Goal: Information Seeking & Learning: Find specific fact

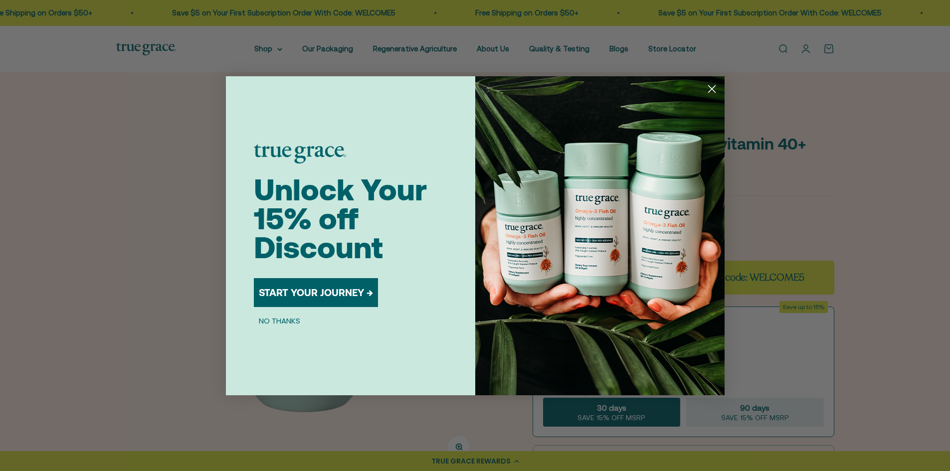
click at [713, 84] on circle "Close dialog" at bounding box center [711, 88] width 16 height 16
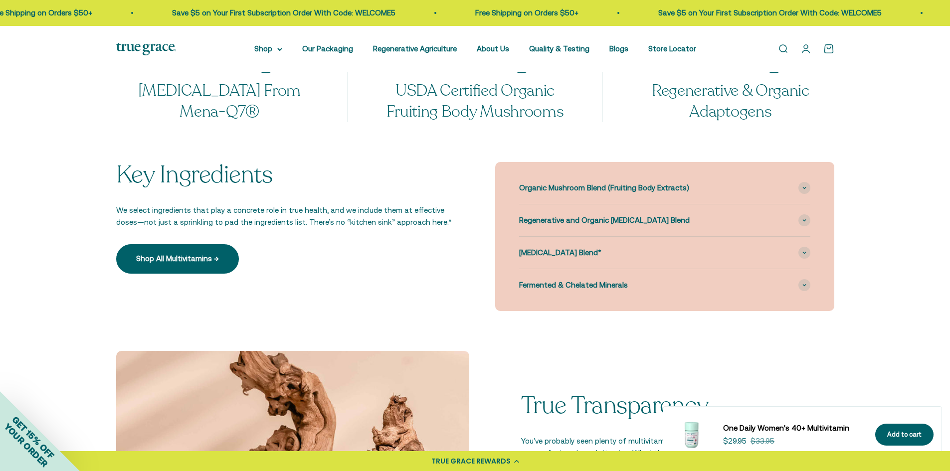
scroll to position [947, 0]
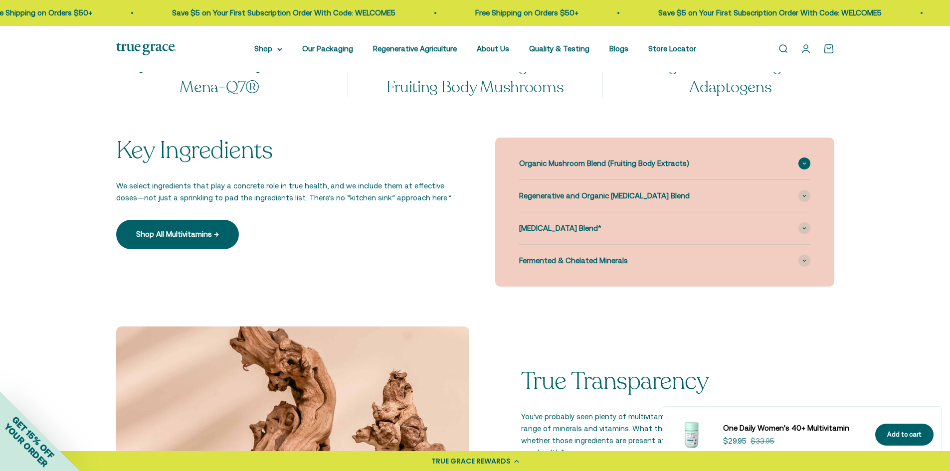
click at [611, 161] on span "Organic Mushroom Blend (Fruiting Body Extracts)" at bounding box center [604, 164] width 170 height 12
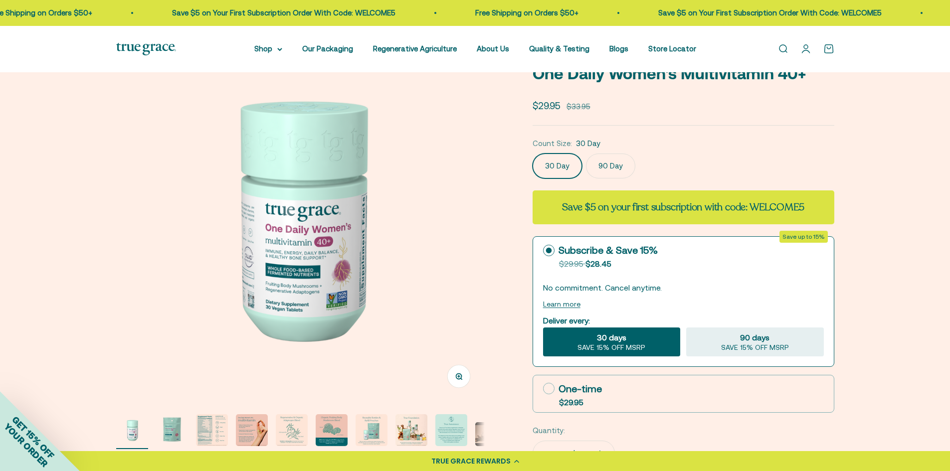
scroll to position [100, 0]
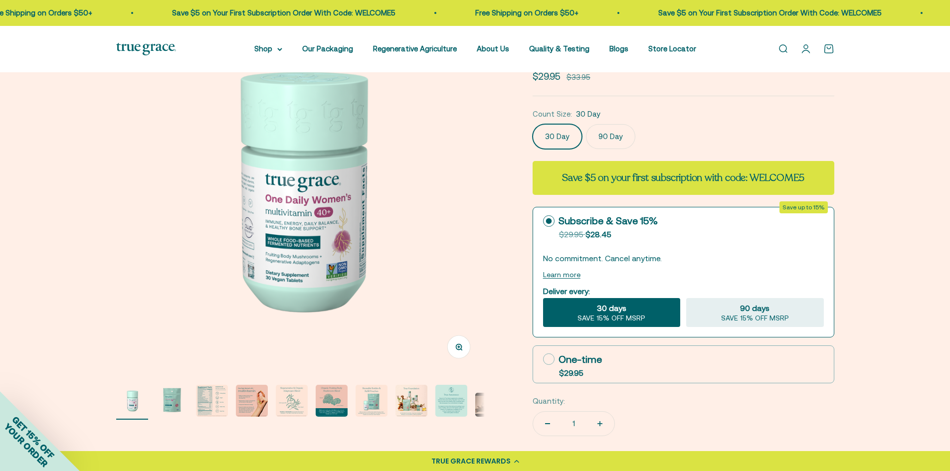
click at [221, 401] on img "Go to item 3" at bounding box center [212, 401] width 32 height 32
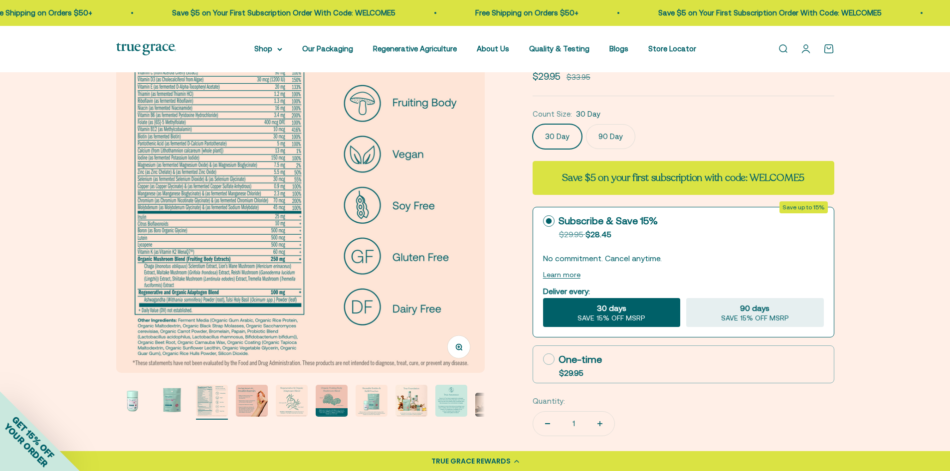
click at [469, 411] on page-dots at bounding box center [300, 402] width 368 height 35
click at [474, 408] on page-dots at bounding box center [300, 402] width 368 height 35
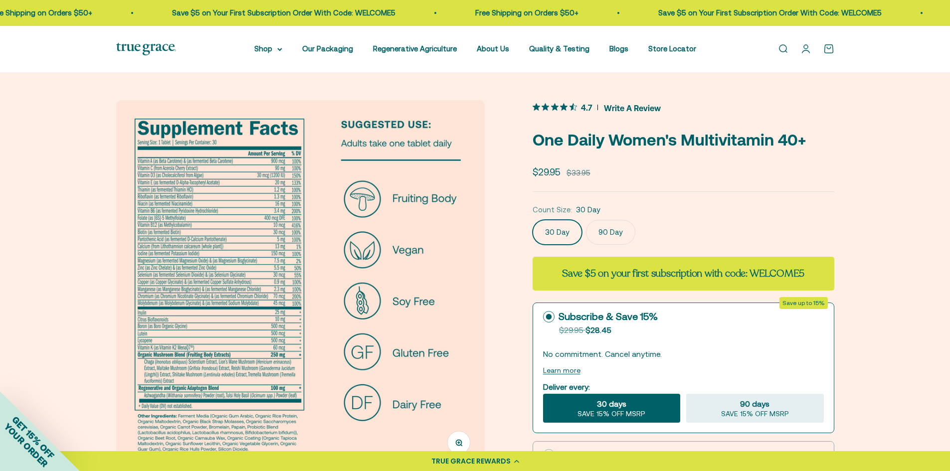
scroll to position [0, 0]
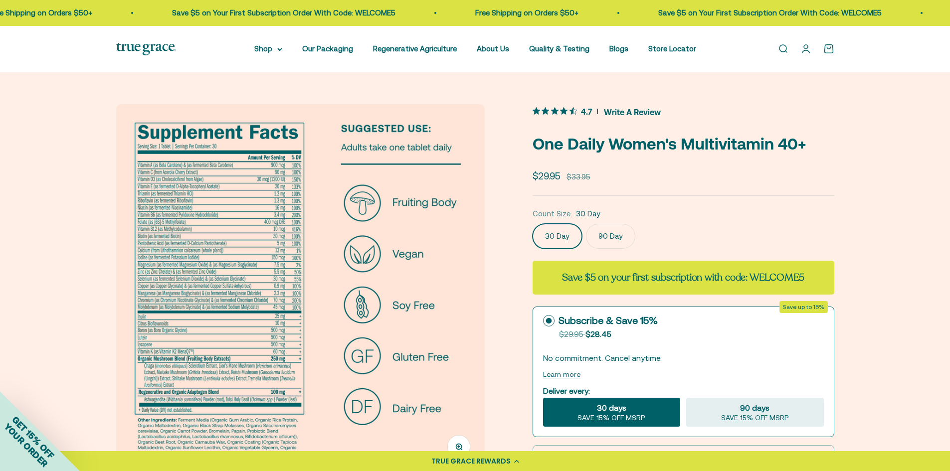
click at [341, 56] on div "Open navigation menu Open search Shop Multivitamins Women's Multivitamin Women'…" at bounding box center [475, 49] width 950 height 46
click at [342, 51] on link "Our Packaging" at bounding box center [327, 48] width 51 height 8
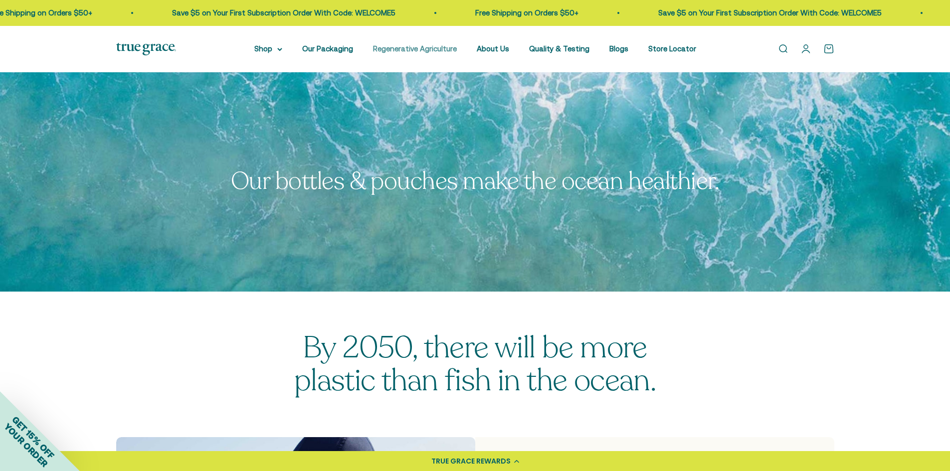
click at [404, 51] on link "Regenerative Agriculture" at bounding box center [415, 48] width 84 height 8
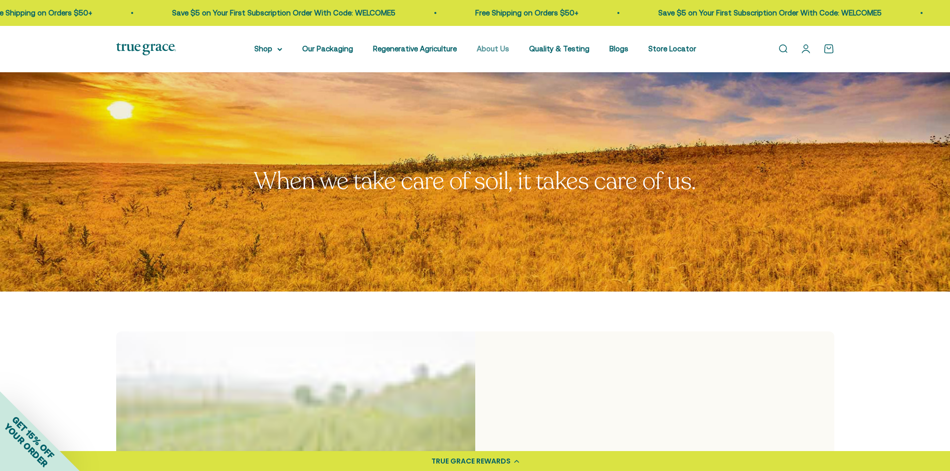
click at [487, 50] on link "About Us" at bounding box center [493, 48] width 32 height 8
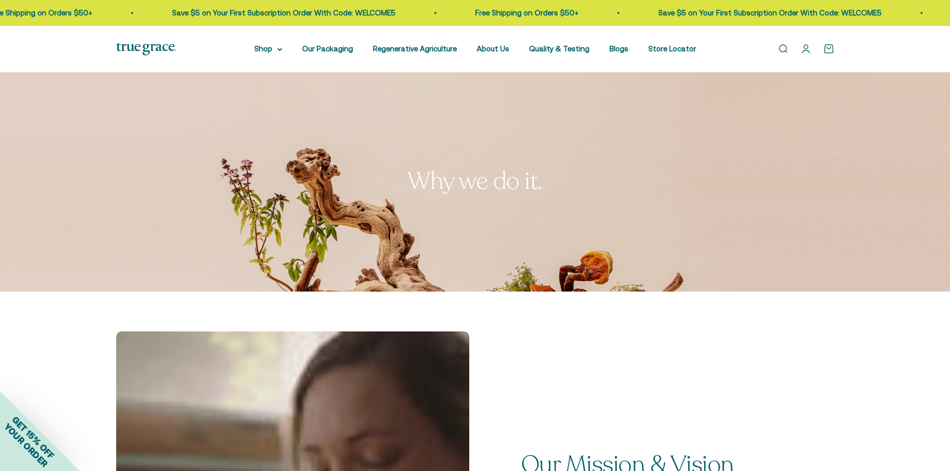
scroll to position [199, 0]
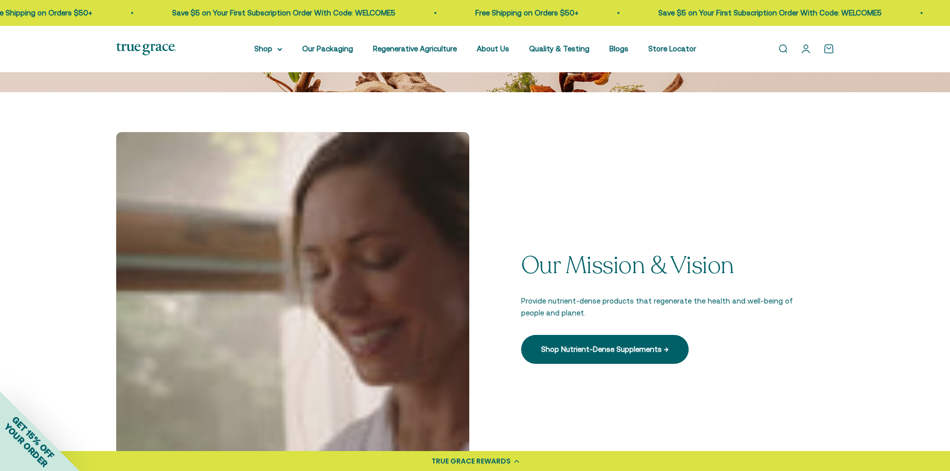
click at [782, 47] on link "Open search" at bounding box center [782, 48] width 11 height 11
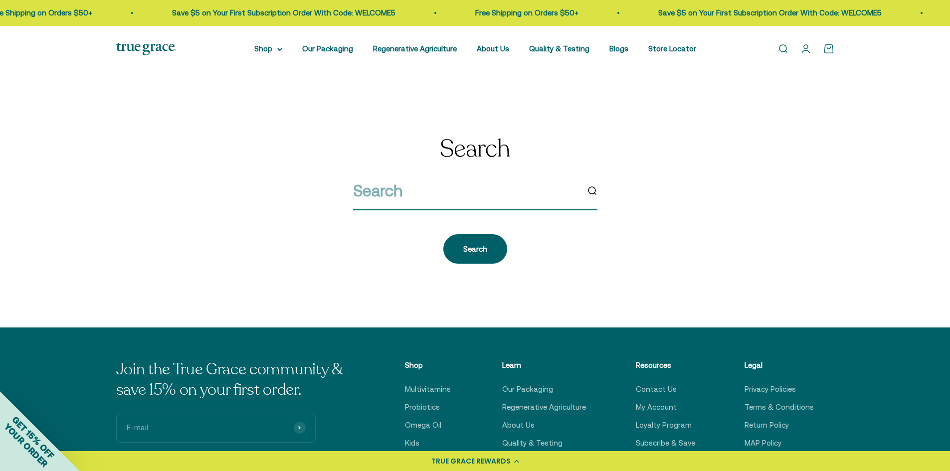
click at [474, 190] on input "search" at bounding box center [465, 190] width 225 height 25
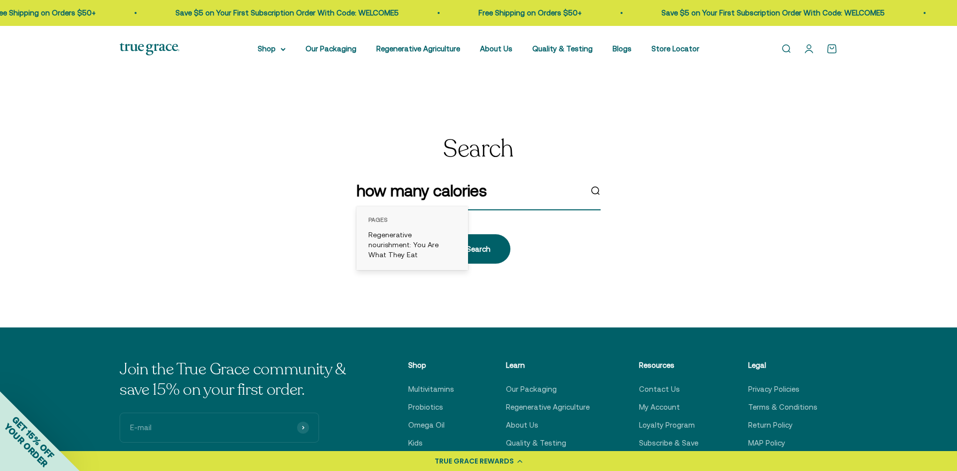
type input "how many calories"
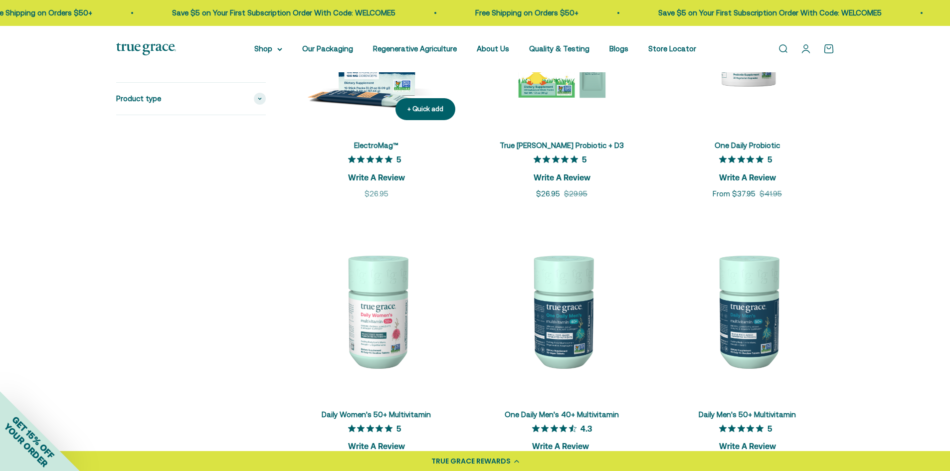
scroll to position [249, 0]
